Goal: Check status: Verify the current state of an ongoing process or item

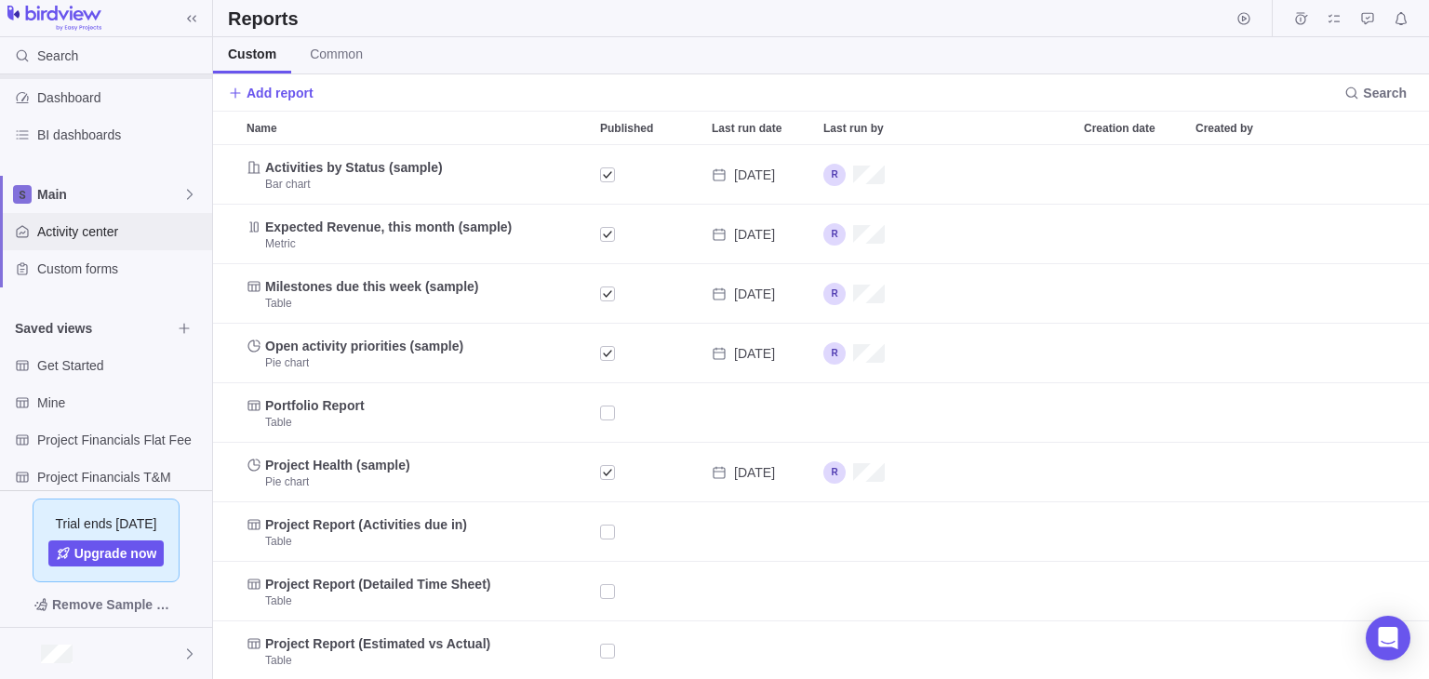
scroll to position [162, 0]
click at [120, 239] on div "Activity center" at bounding box center [106, 228] width 212 height 37
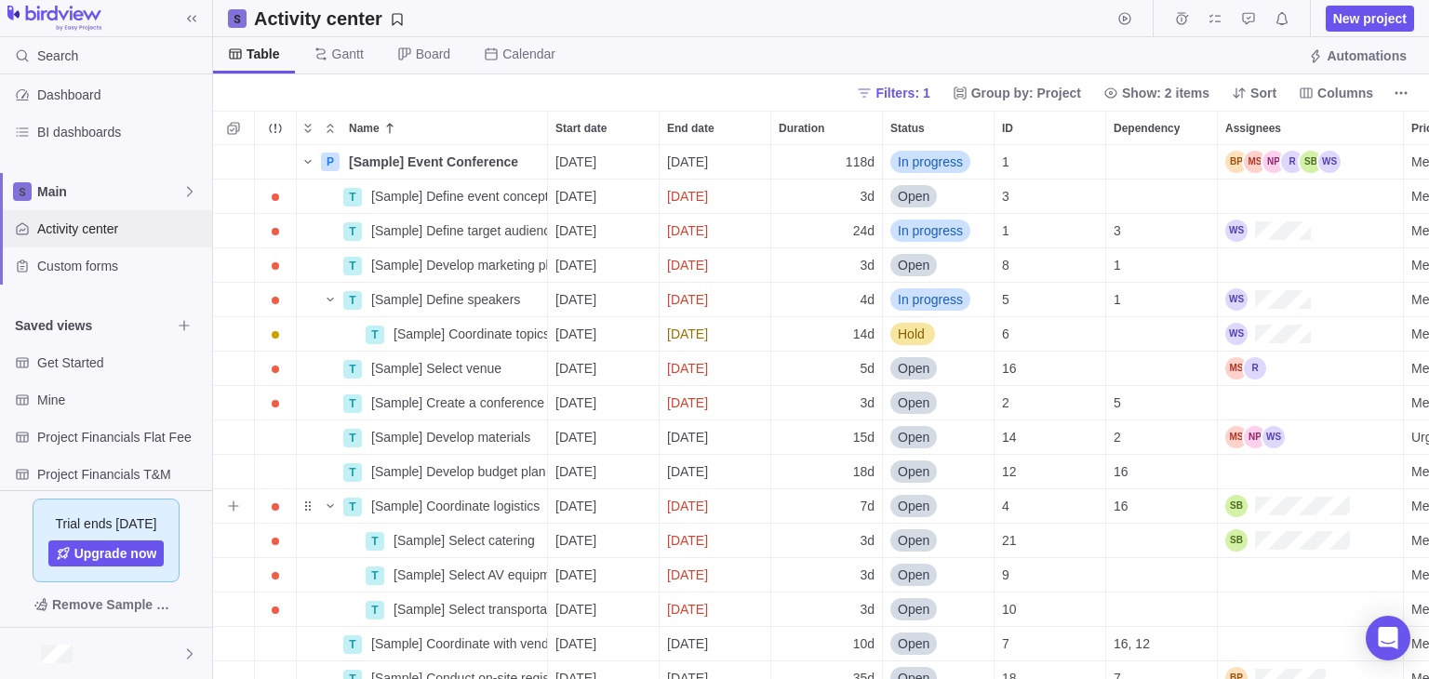
scroll to position [519, 1202]
click at [1258, 421] on div "Assignees" at bounding box center [1310, 436] width 185 height 33
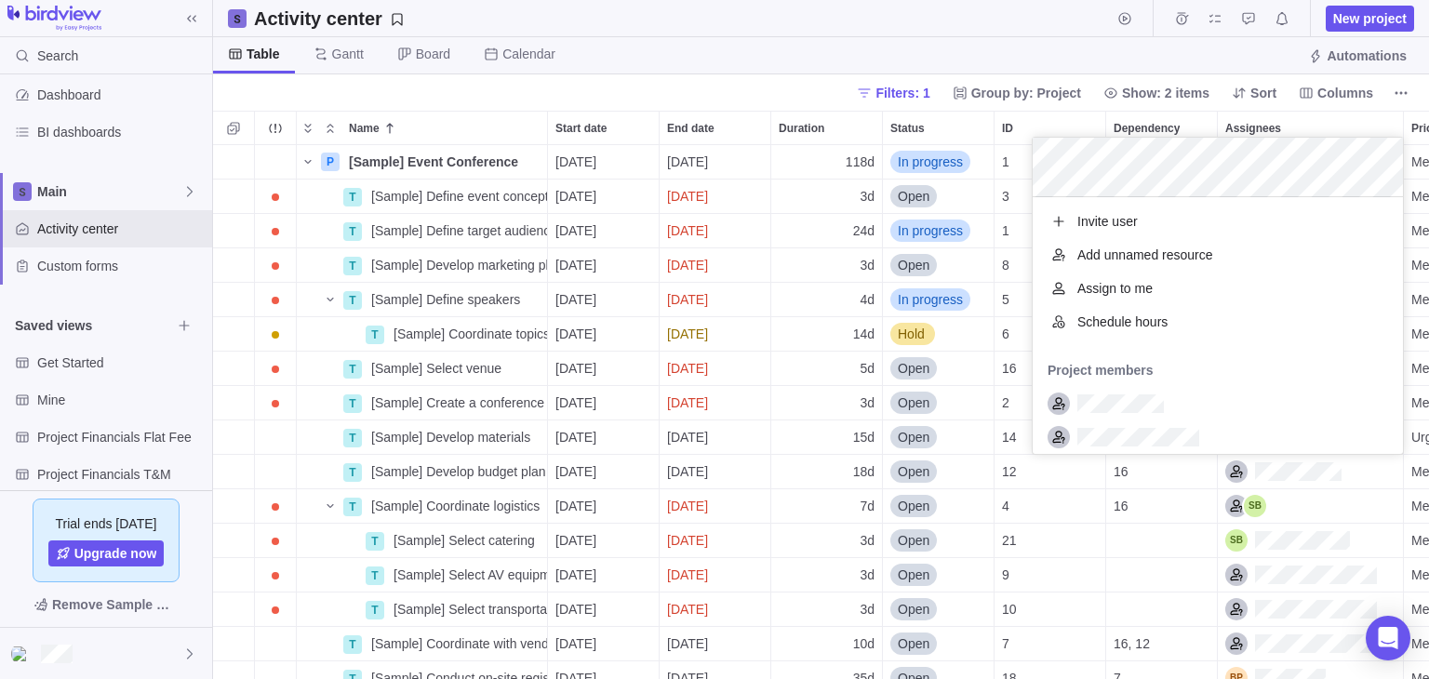
scroll to position [242, 356]
click at [537, 388] on div "P [Sample] Event Conference Details 18/08/2025 28/01/2026 118d In progress 1 +3…" at bounding box center [821, 412] width 1216 height 534
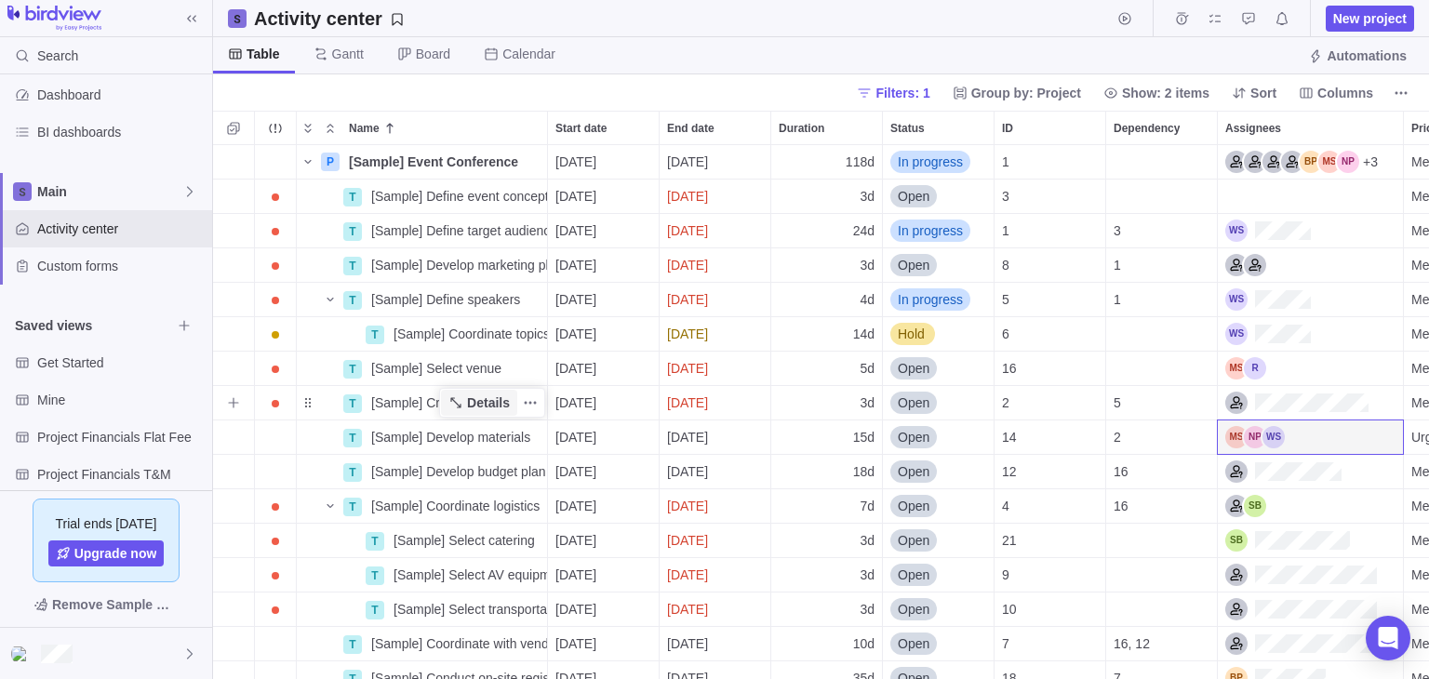
click at [484, 396] on span "Details" at bounding box center [488, 402] width 43 height 19
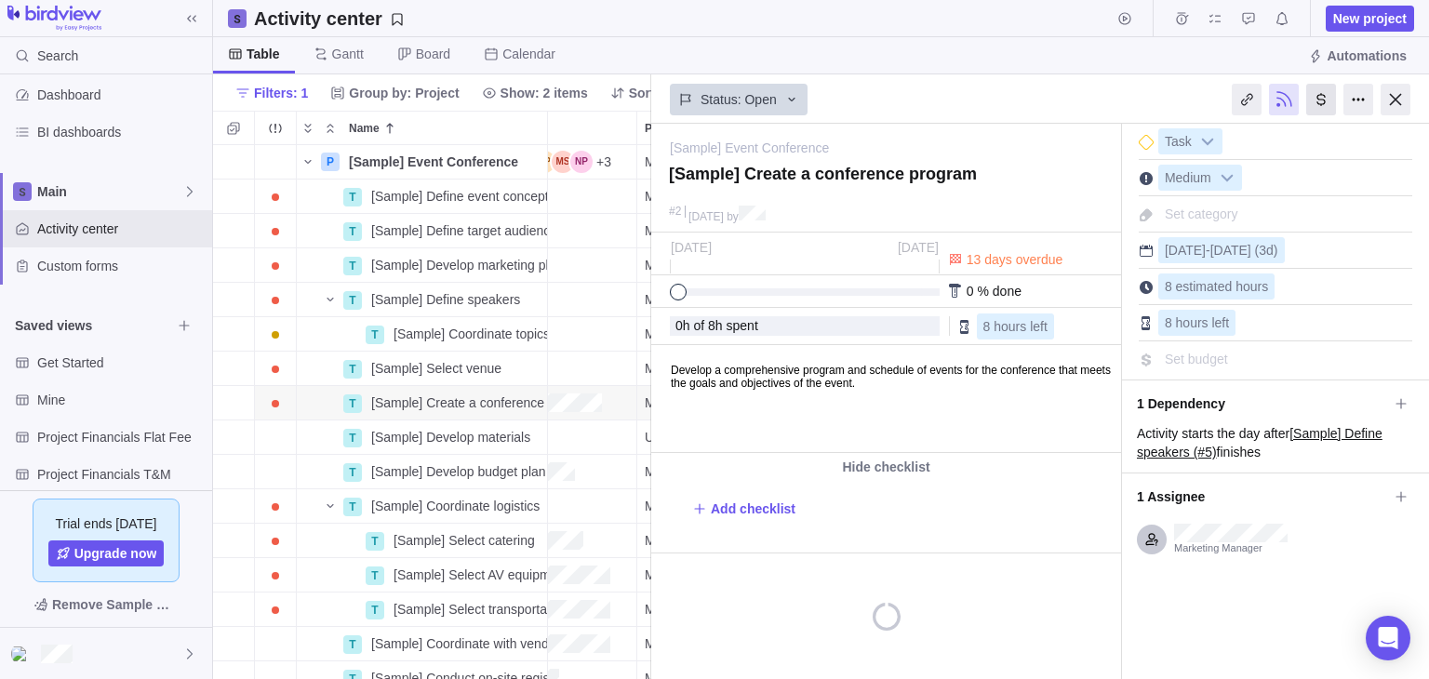
click at [1326, 100] on div at bounding box center [1321, 100] width 30 height 32
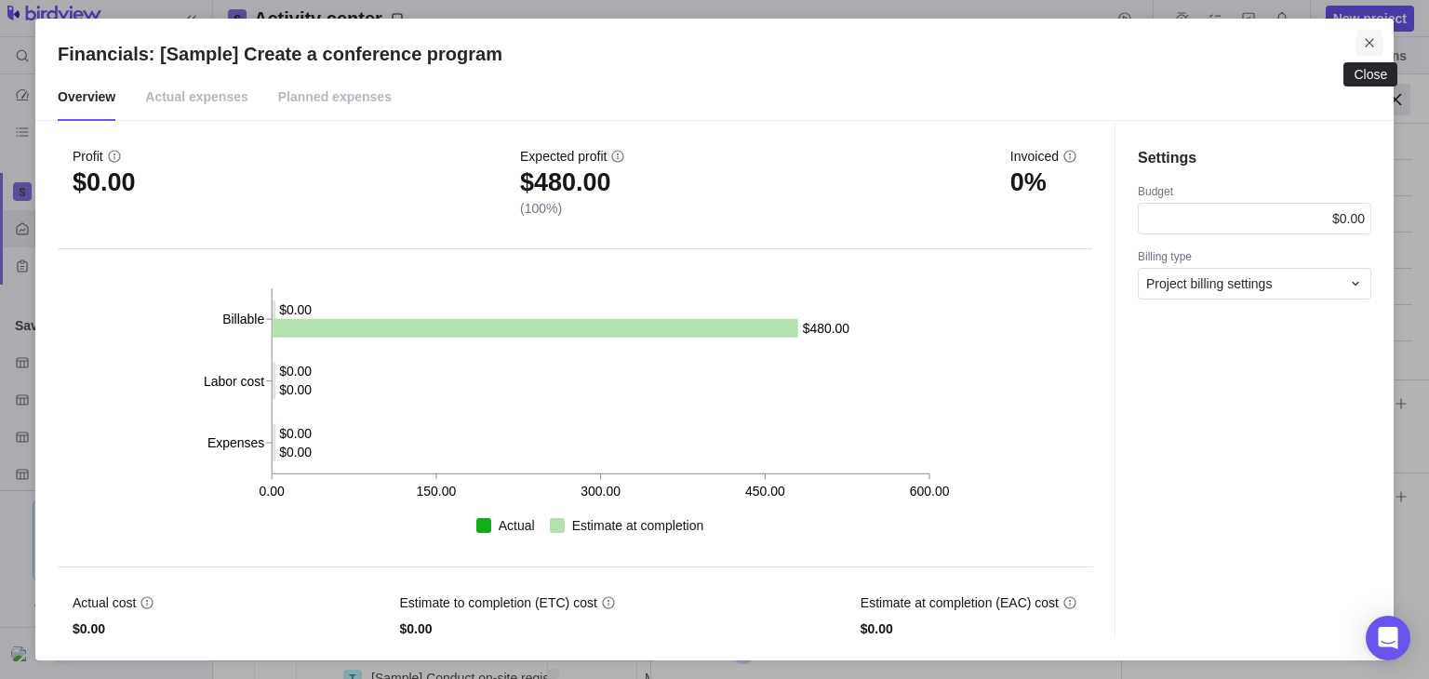
click at [1363, 53] on span "Close" at bounding box center [1369, 43] width 26 height 26
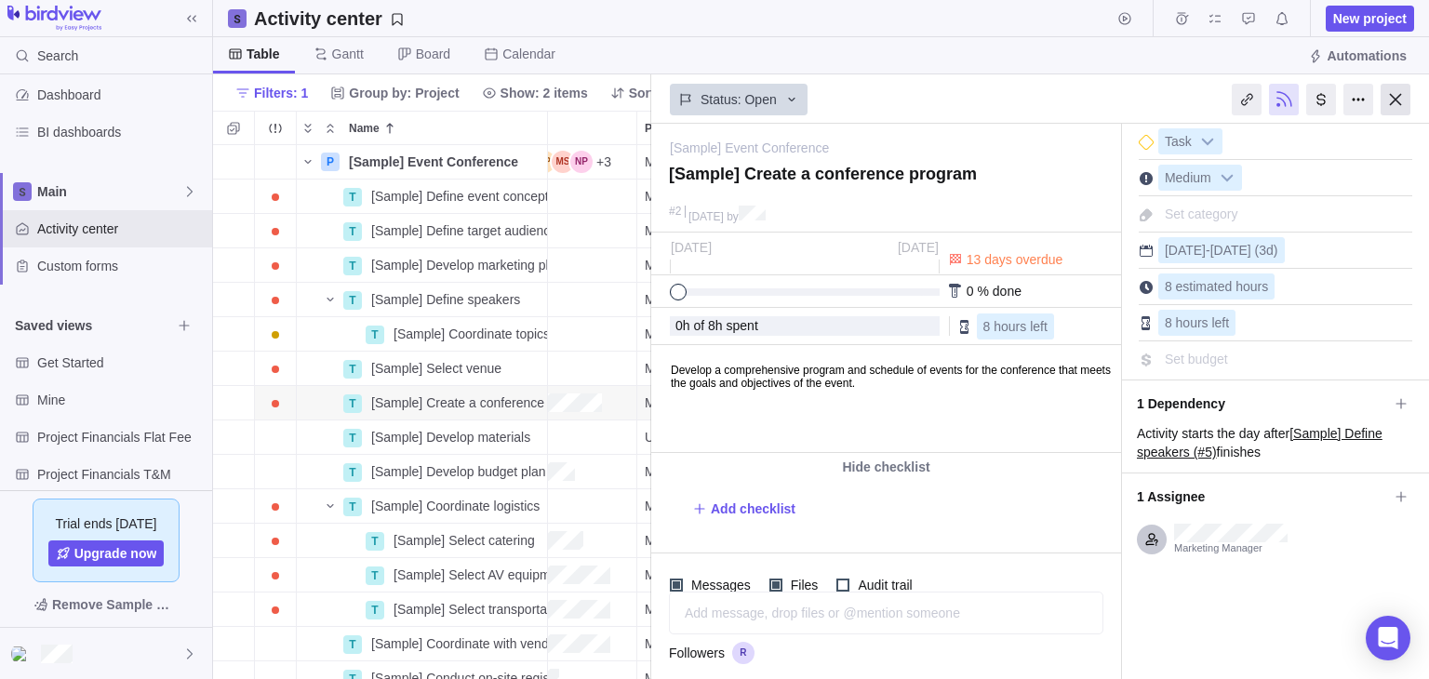
click at [1386, 97] on div at bounding box center [1395, 100] width 30 height 32
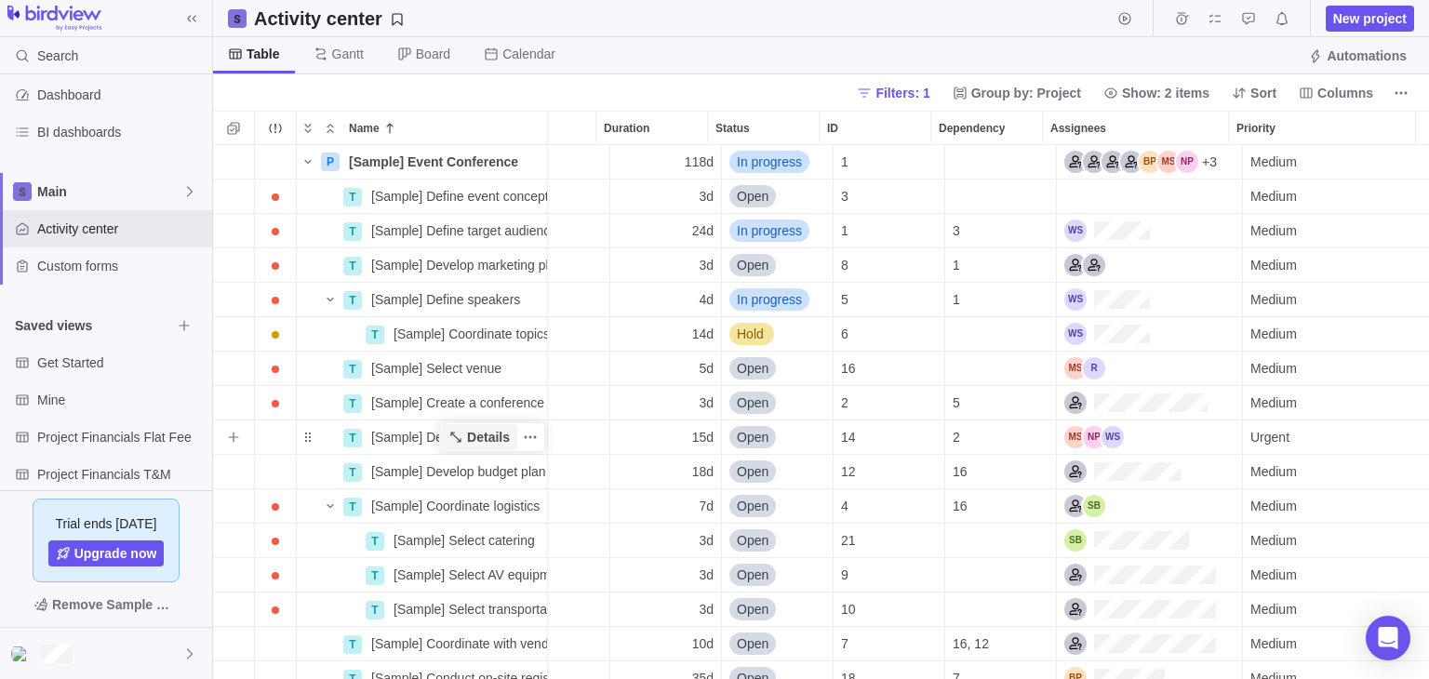
click at [487, 434] on span "Details" at bounding box center [488, 437] width 43 height 19
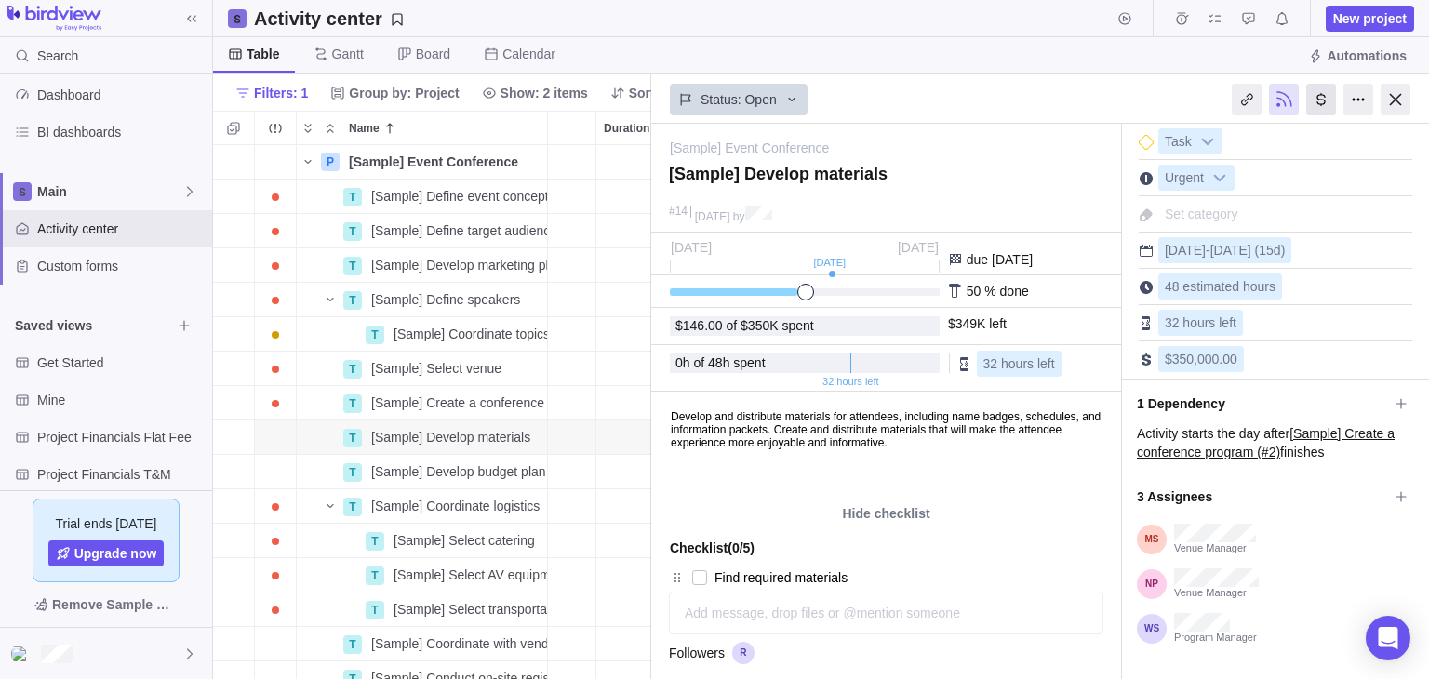
click at [1306, 108] on div at bounding box center [1321, 100] width 30 height 32
